Goal: Navigation & Orientation: Find specific page/section

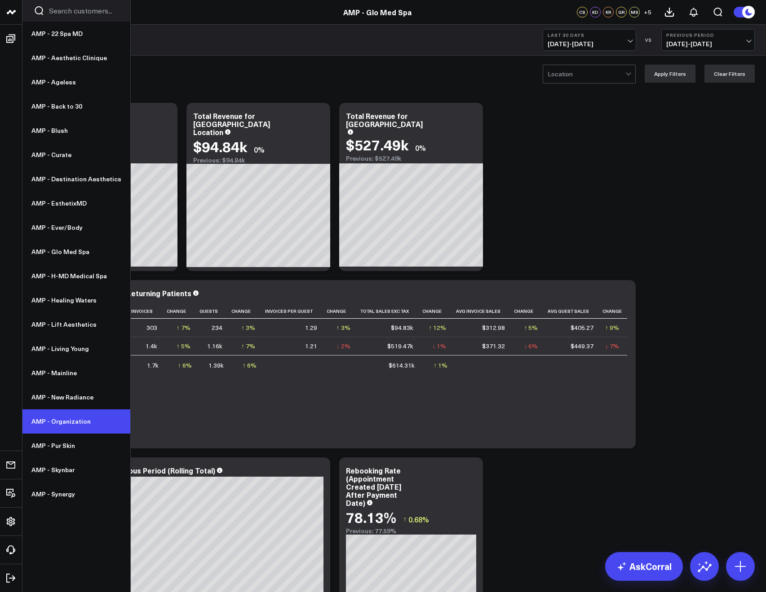
click at [36, 418] on link "AMP - Organization" at bounding box center [76, 422] width 108 height 24
